Goal: Information Seeking & Learning: Find specific fact

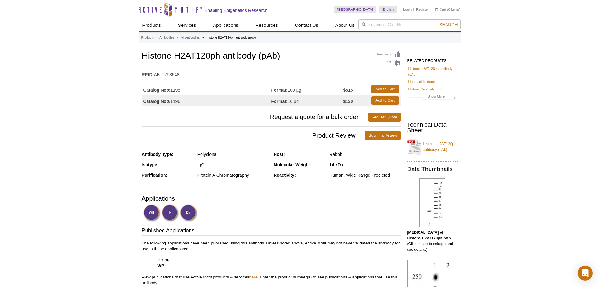
drag, startPoint x: 143, startPoint y: 56, endPoint x: 257, endPoint y: 57, distance: 113.9
click at [257, 57] on h1 "Histone H2AT120ph antibody (pAb)" at bounding box center [271, 56] width 259 height 11
copy h1 "Histone H2AT120ph antibody"
